Goal: Navigation & Orientation: Find specific page/section

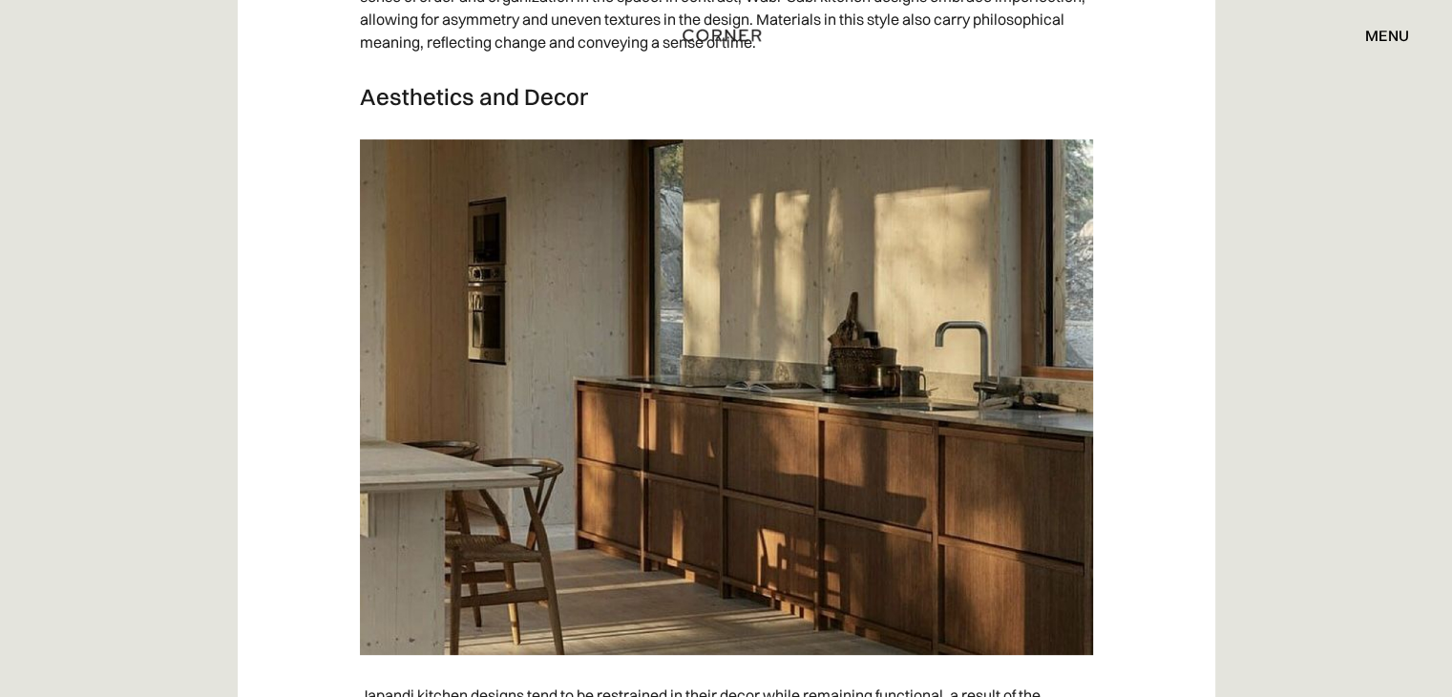
scroll to position [7653, 0]
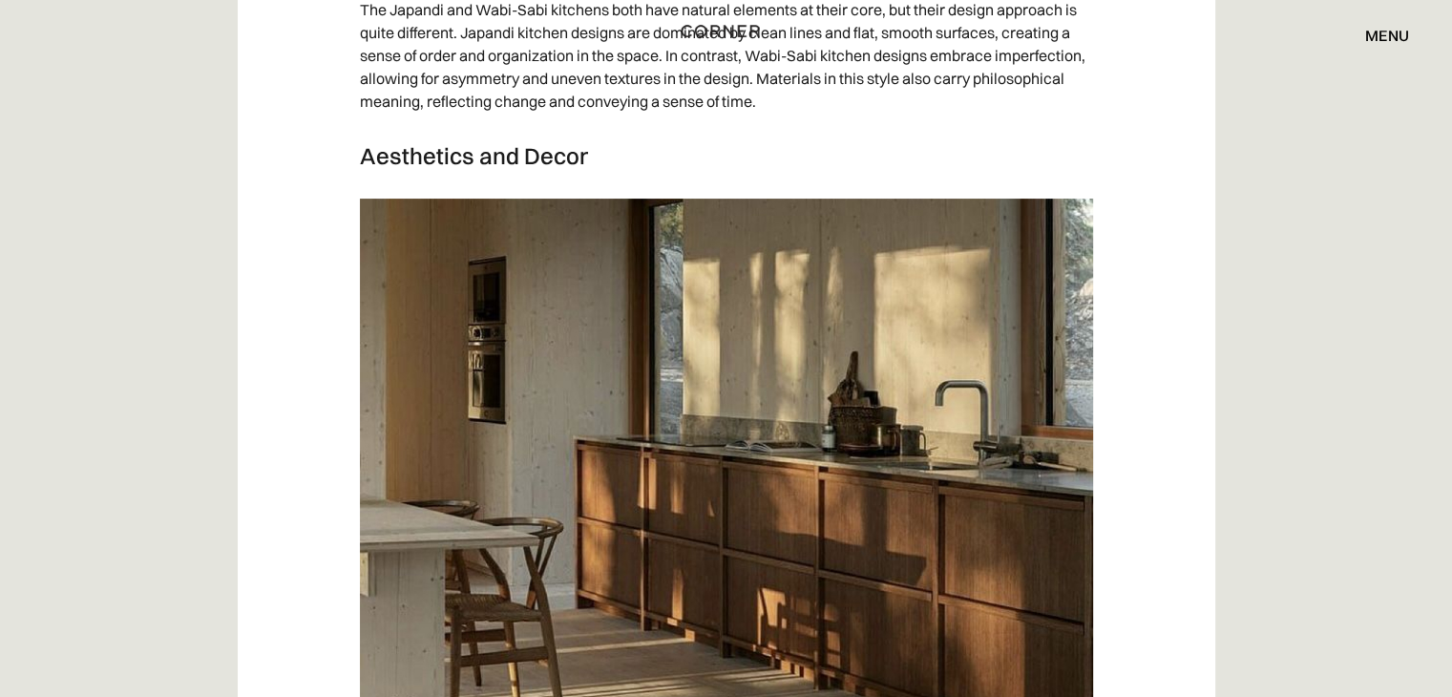
click at [717, 26] on img "home" at bounding box center [720, 31] width 78 height 25
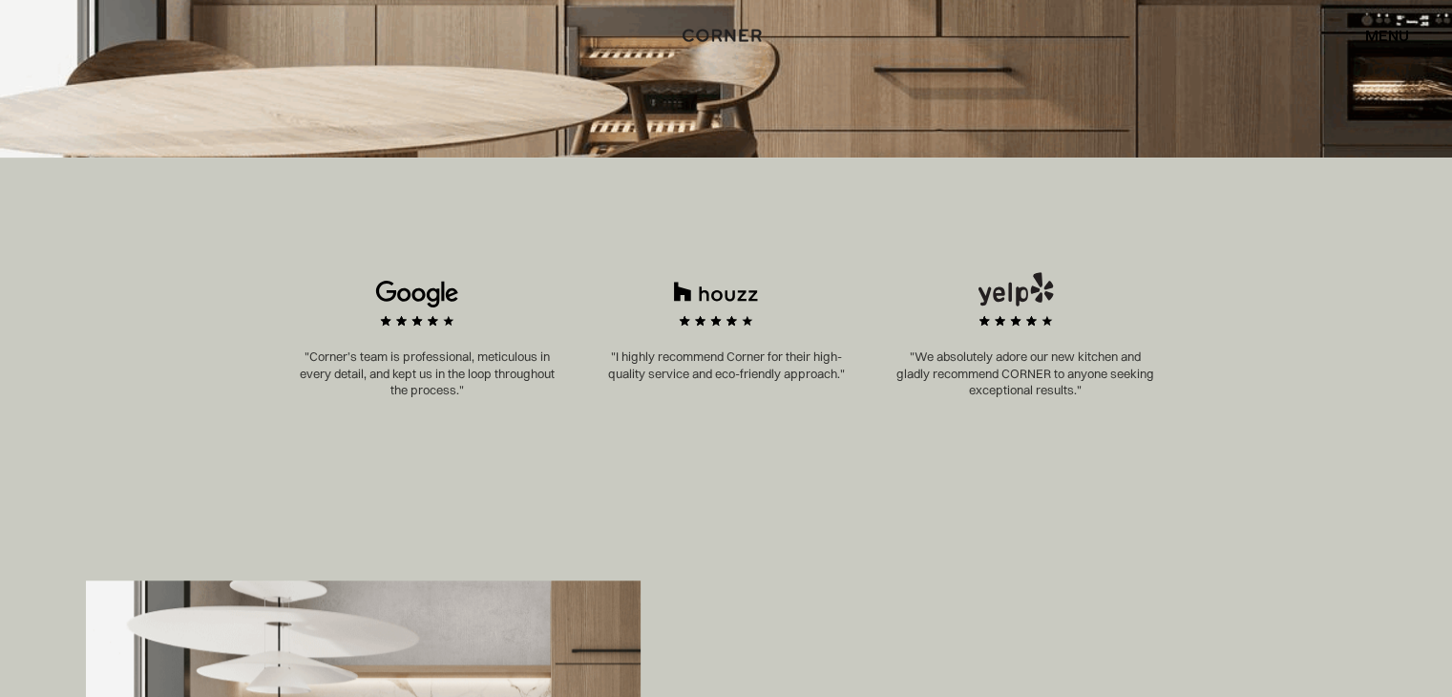
scroll to position [869, 0]
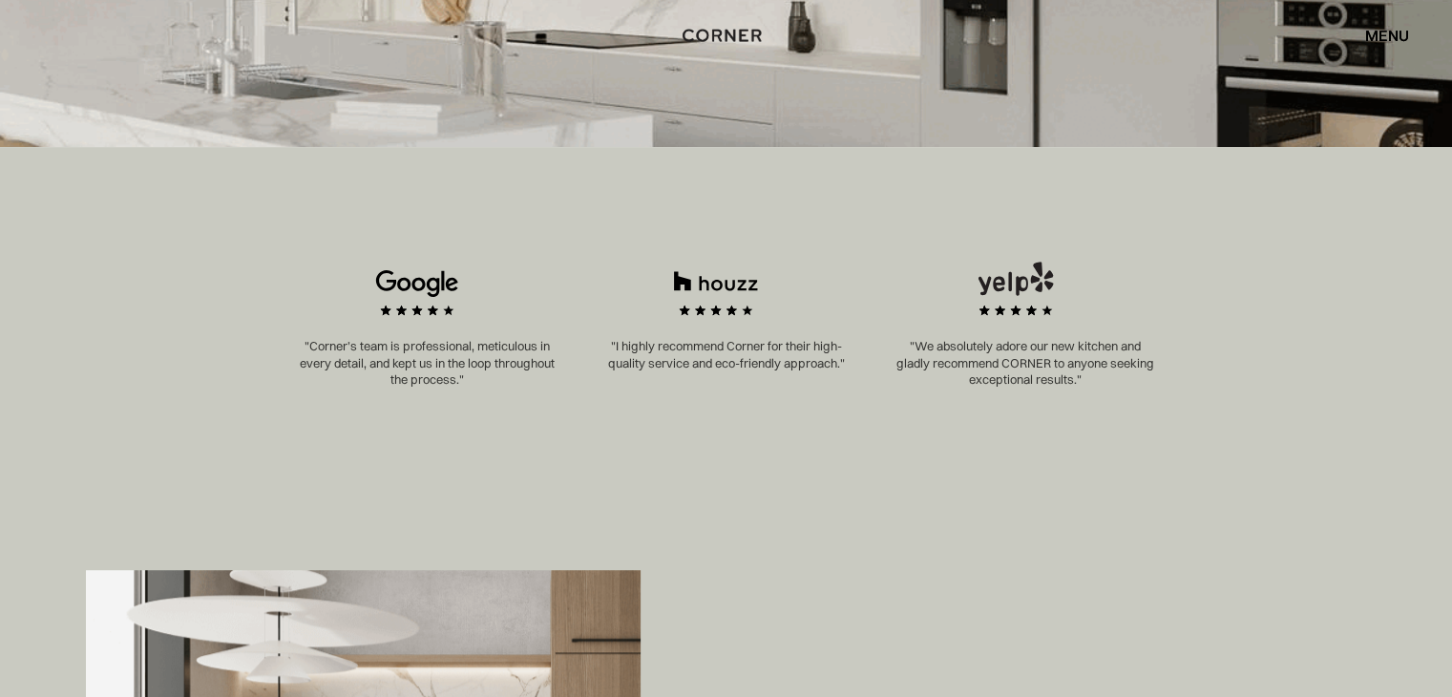
click at [1371, 29] on div "menu" at bounding box center [1387, 35] width 44 height 15
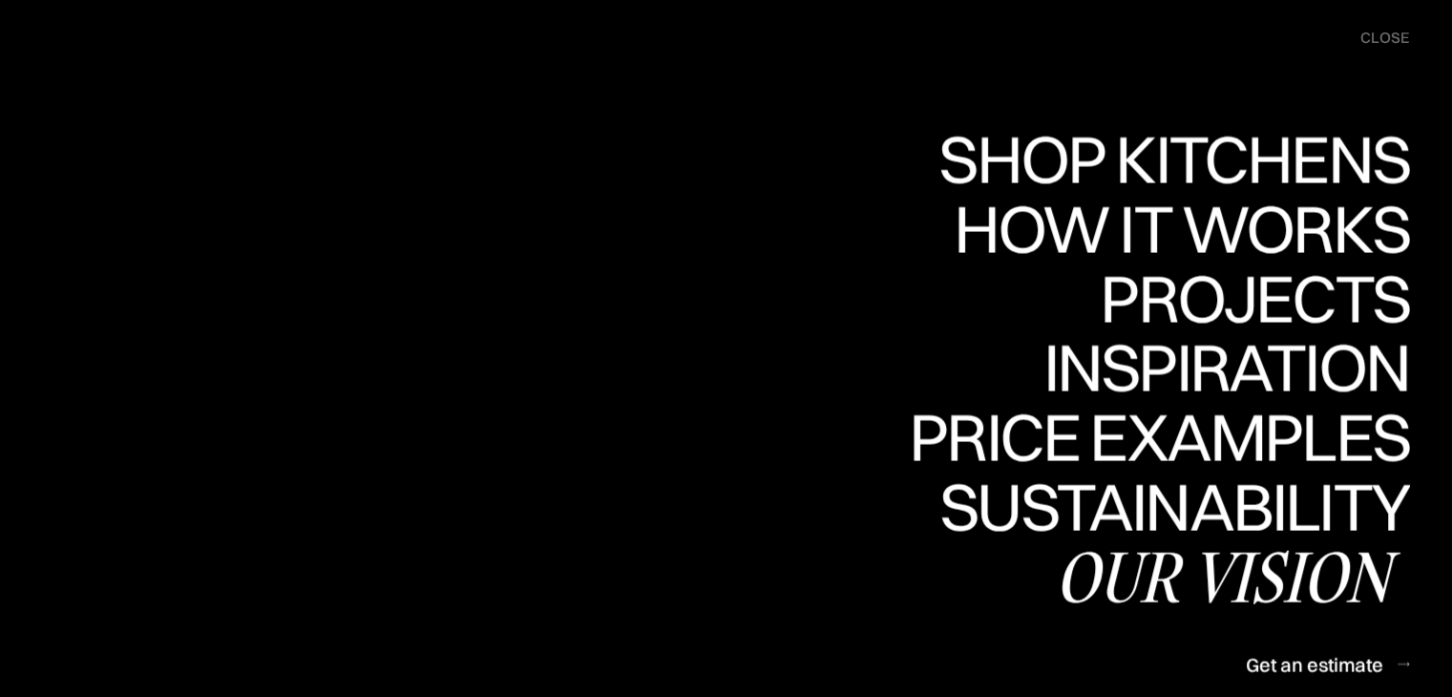
click at [0, 0] on div "Our vision" at bounding box center [0, 0] width 0 height 0
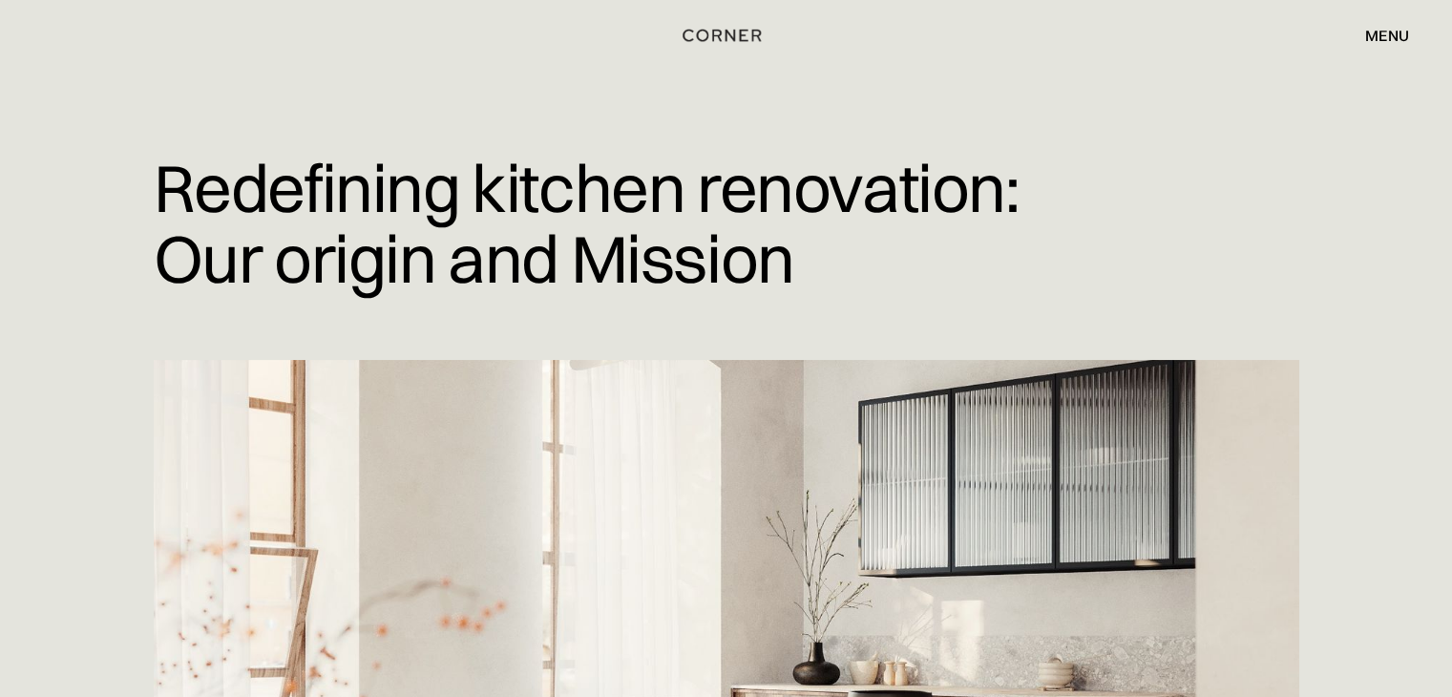
click at [1396, 36] on div "menu" at bounding box center [1387, 35] width 44 height 15
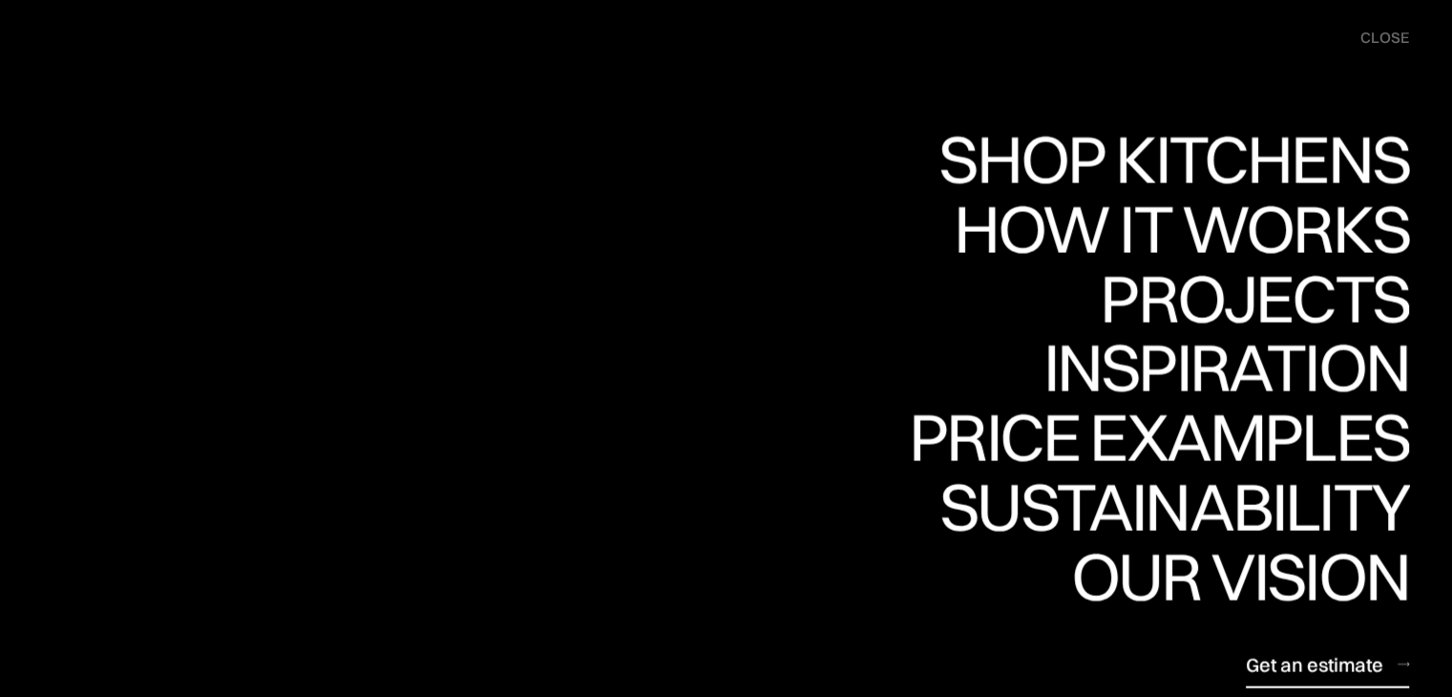
click at [1310, 669] on div "Get an estimate" at bounding box center [1314, 664] width 137 height 26
